Goal: Transaction & Acquisition: Purchase product/service

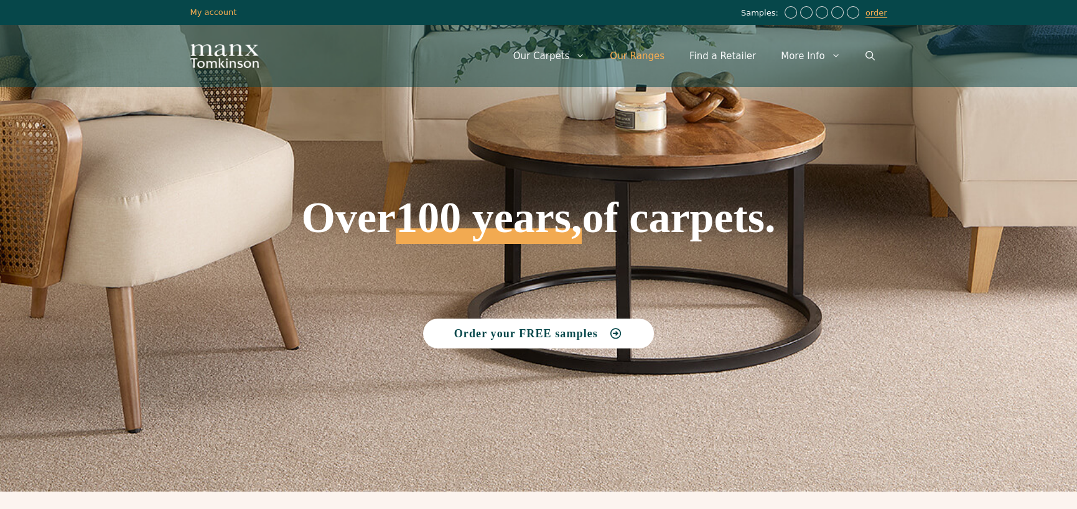
click at [628, 58] on link "Our Ranges" at bounding box center [637, 55] width 80 height 37
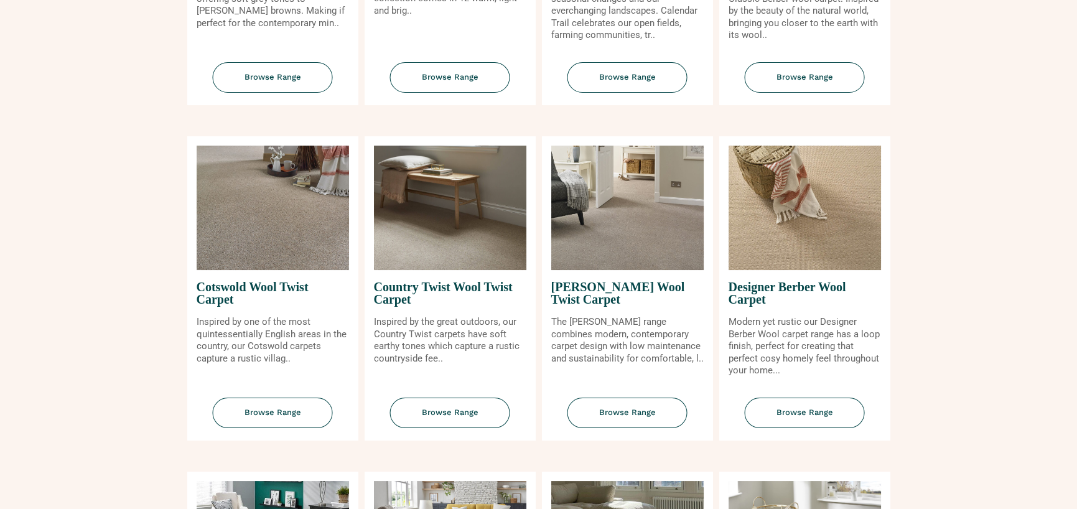
scroll to position [436, 0]
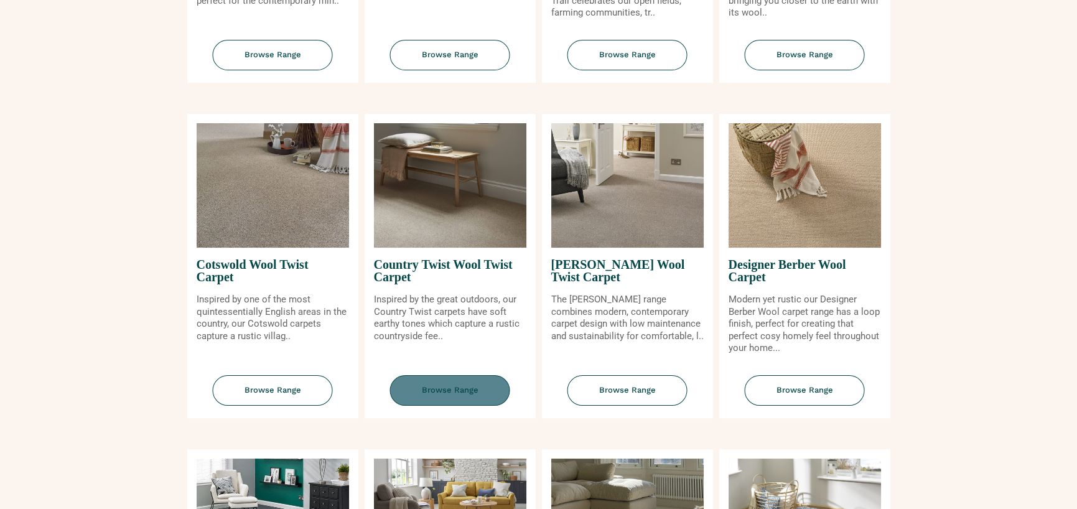
click at [461, 391] on span "Browse Range" at bounding box center [450, 390] width 120 height 30
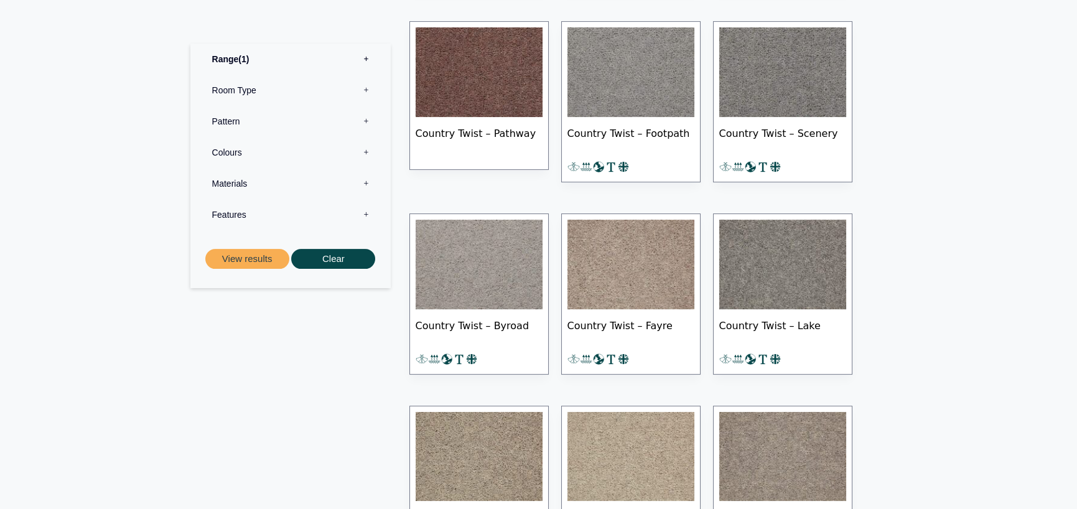
scroll to position [996, 0]
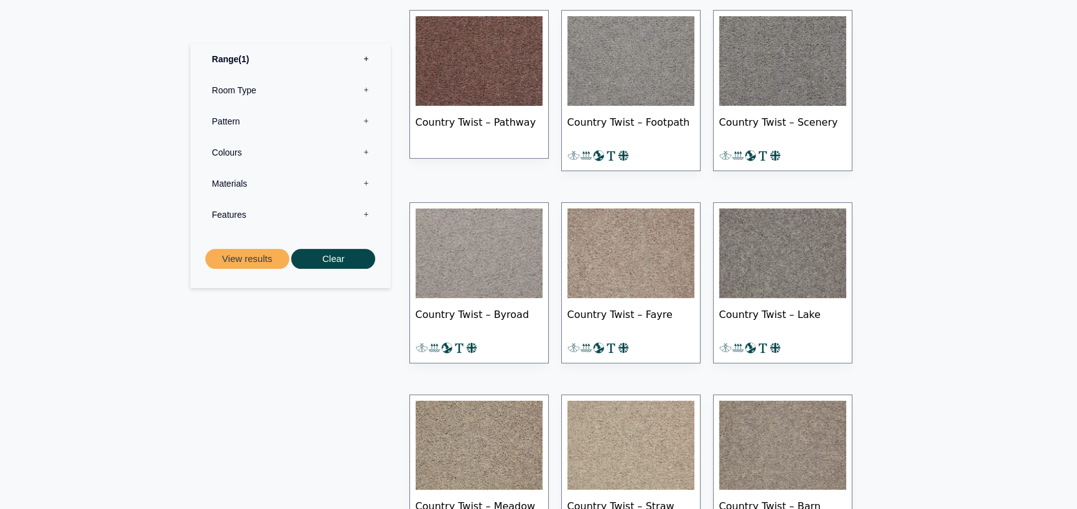
click at [779, 276] on img at bounding box center [782, 253] width 127 height 90
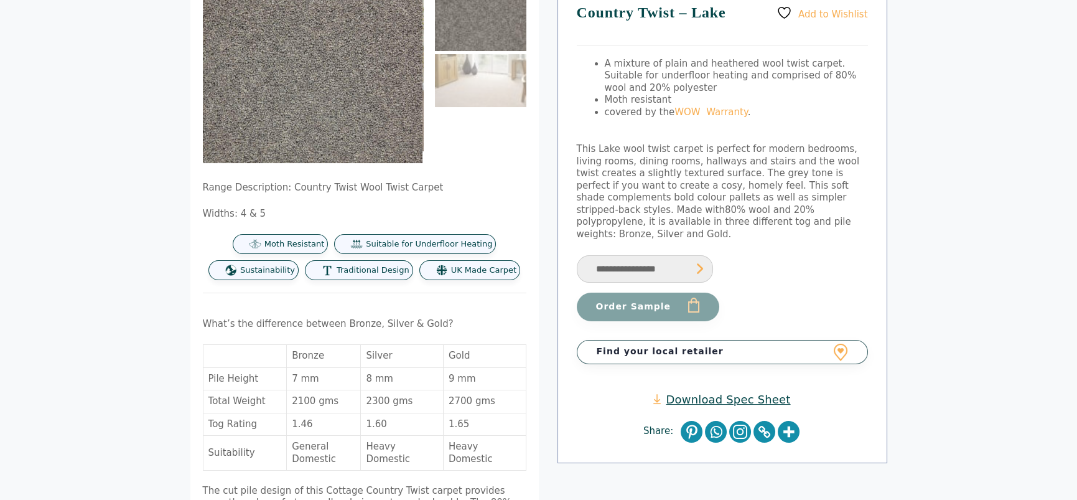
scroll to position [124, 0]
